Goal: Find specific page/section: Find specific page/section

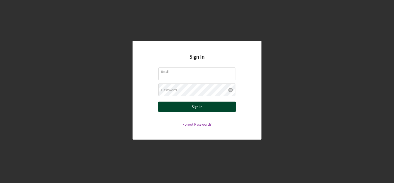
type input "[EMAIL_ADDRESS][DOMAIN_NAME]"
click at [204, 107] on button "Sign In" at bounding box center [196, 106] width 77 height 10
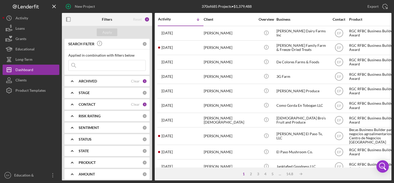
click at [204, 107] on div "[PERSON_NAME]" at bounding box center [230, 106] width 52 height 14
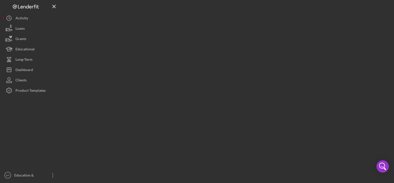
click at [204, 107] on div at bounding box center [227, 90] width 330 height 180
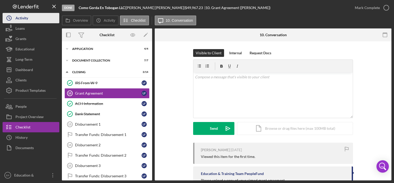
click at [26, 20] on div "Activity" at bounding box center [21, 19] width 13 height 12
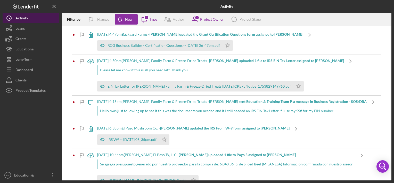
click at [26, 20] on div "Activity" at bounding box center [21, 19] width 13 height 12
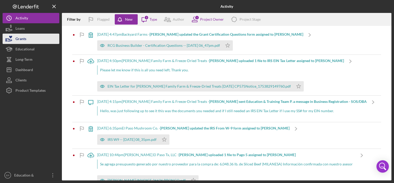
click at [56, 41] on button "Grants" at bounding box center [31, 39] width 57 height 10
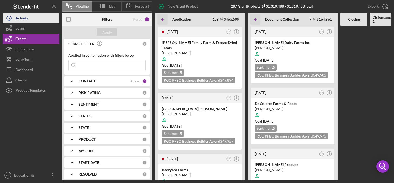
click at [29, 19] on button "Icon/History Activity" at bounding box center [31, 18] width 57 height 10
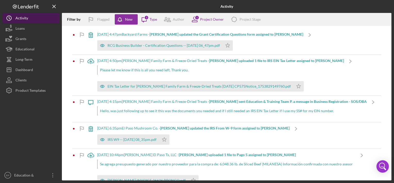
click at [29, 20] on button "Icon/History Activity" at bounding box center [31, 18] width 57 height 10
click at [81, 6] on div at bounding box center [117, 6] width 110 height 13
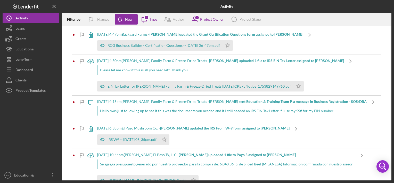
click at [81, 6] on div at bounding box center [117, 6] width 110 height 13
